Goal: Information Seeking & Learning: Learn about a topic

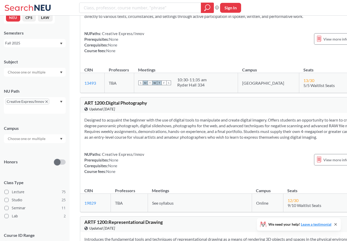
scroll to position [2795, 0]
click at [323, 162] on span "View more info for this class" at bounding box center [346, 159] width 46 height 6
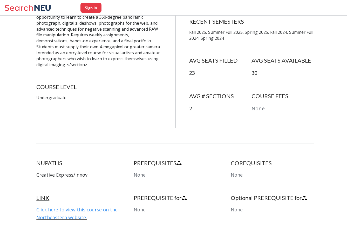
scroll to position [139, 0]
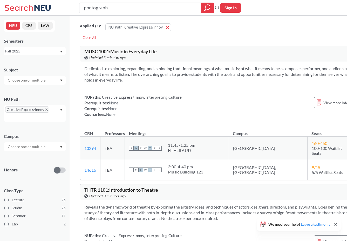
type input "photography"
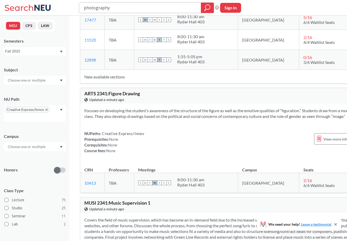
scroll to position [8302, 0]
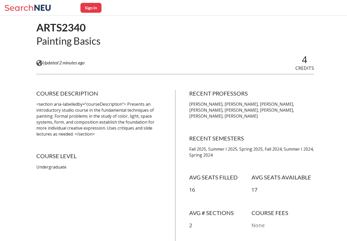
scroll to position [41, 0]
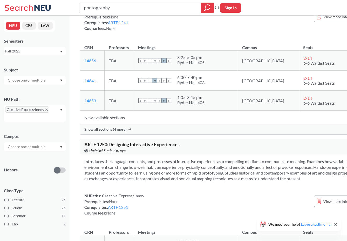
scroll to position [4577, 0]
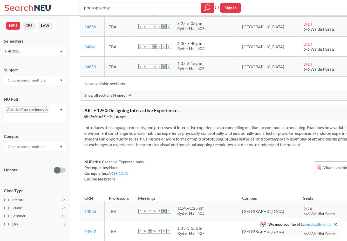
click at [188, 139] on section "Introduces the language, concepts, and processes of interactive experience as a…" at bounding box center [228, 136] width 289 height 23
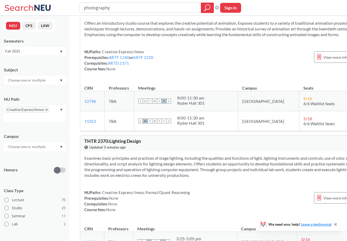
scroll to position [8880, 0]
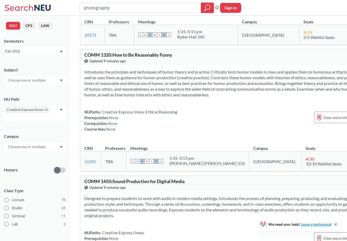
scroll to position [4955, 0]
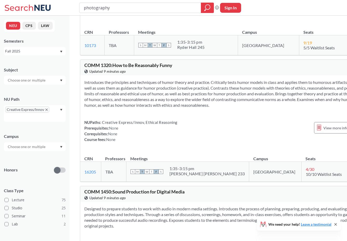
click at [158, 91] on section "Introduces the principles and techniques of humor theory and practice. Critical…" at bounding box center [228, 93] width 289 height 29
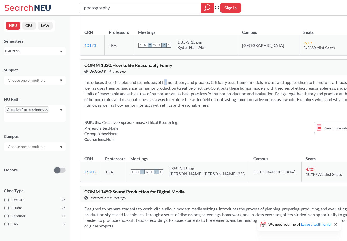
click at [158, 91] on section "Introduces the principles and techniques of humor theory and practice. Critical…" at bounding box center [228, 93] width 289 height 29
click at [161, 101] on section "Introduces the principles and techniques of humor theory and practice. Critical…" at bounding box center [228, 93] width 289 height 29
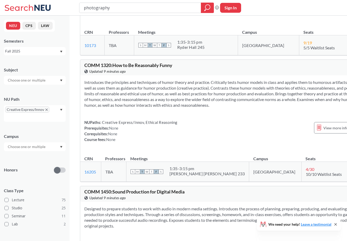
click at [158, 68] on span "COMM 1320 : How to Be Reasonably Funny" at bounding box center [128, 65] width 88 height 6
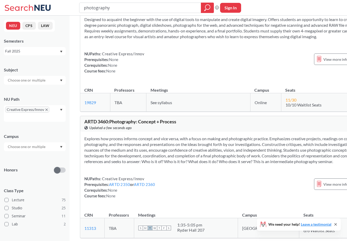
scroll to position [0, 0]
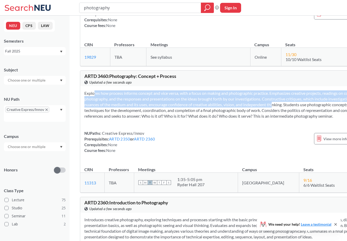
drag, startPoint x: 125, startPoint y: 115, endPoint x: 135, endPoint y: 93, distance: 24.4
click at [135, 93] on div "Explores how process informs concept and vice versa, with a focus on making and…" at bounding box center [228, 123] width 297 height 75
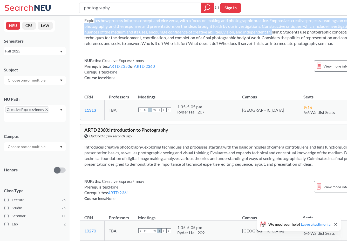
scroll to position [168, 0]
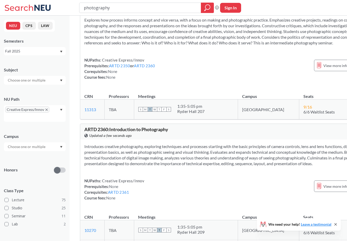
click at [146, 166] on section "Introduces creative photography, exploring techniques and processes starting wi…" at bounding box center [228, 155] width 289 height 23
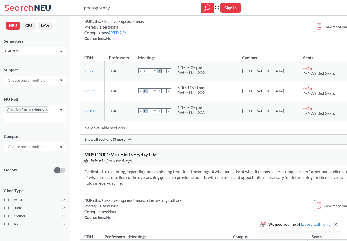
scroll to position [364, 0]
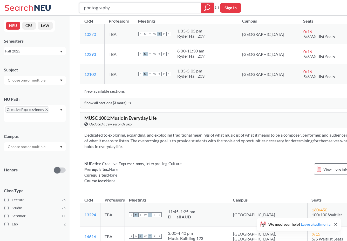
click at [153, 5] on input "photography" at bounding box center [140, 7] width 114 height 9
type input "photograph"
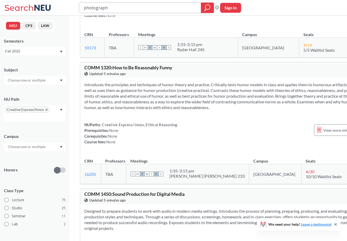
scroll to position [4954, 0]
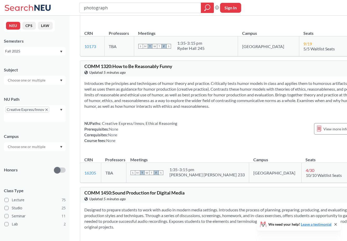
click at [47, 111] on icon "X to remove pill" at bounding box center [46, 109] width 2 height 2
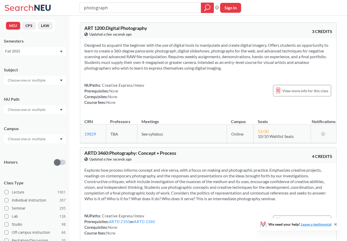
click at [39, 107] on input "text" at bounding box center [27, 109] width 44 height 6
click at [43, 100] on div "NU Path" at bounding box center [35, 99] width 62 height 6
click at [41, 139] on input "text" at bounding box center [27, 139] width 44 height 6
click at [41, 110] on input "text" at bounding box center [27, 109] width 44 height 6
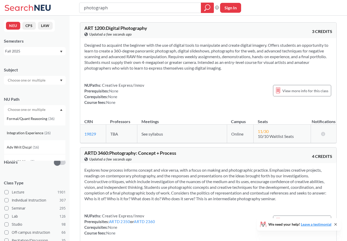
click at [40, 133] on span "Integration Experience" at bounding box center [26, 133] width 38 height 6
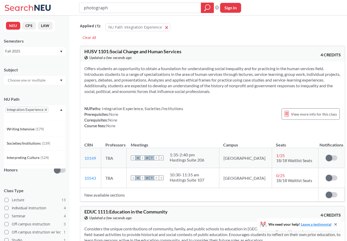
click at [147, 112] on div "NUPaths: Integration Experience, Societies/Institutions Prerequisites: None Cor…" at bounding box center [133, 117] width 99 height 23
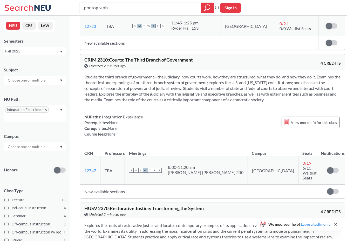
scroll to position [277, 0]
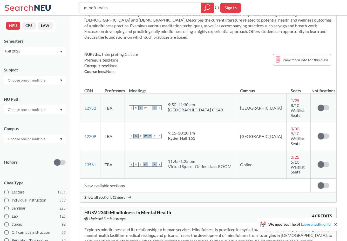
scroll to position [39, 0]
